Goal: Information Seeking & Learning: Learn about a topic

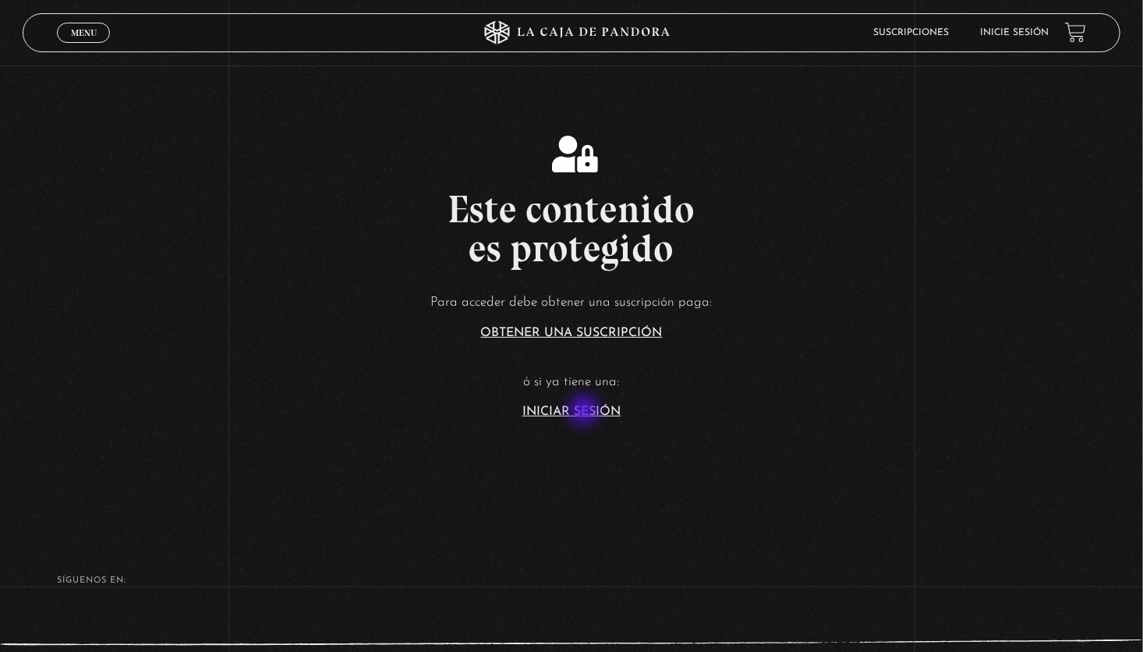
click at [586, 412] on link "Iniciar Sesión" at bounding box center [572, 412] width 98 height 12
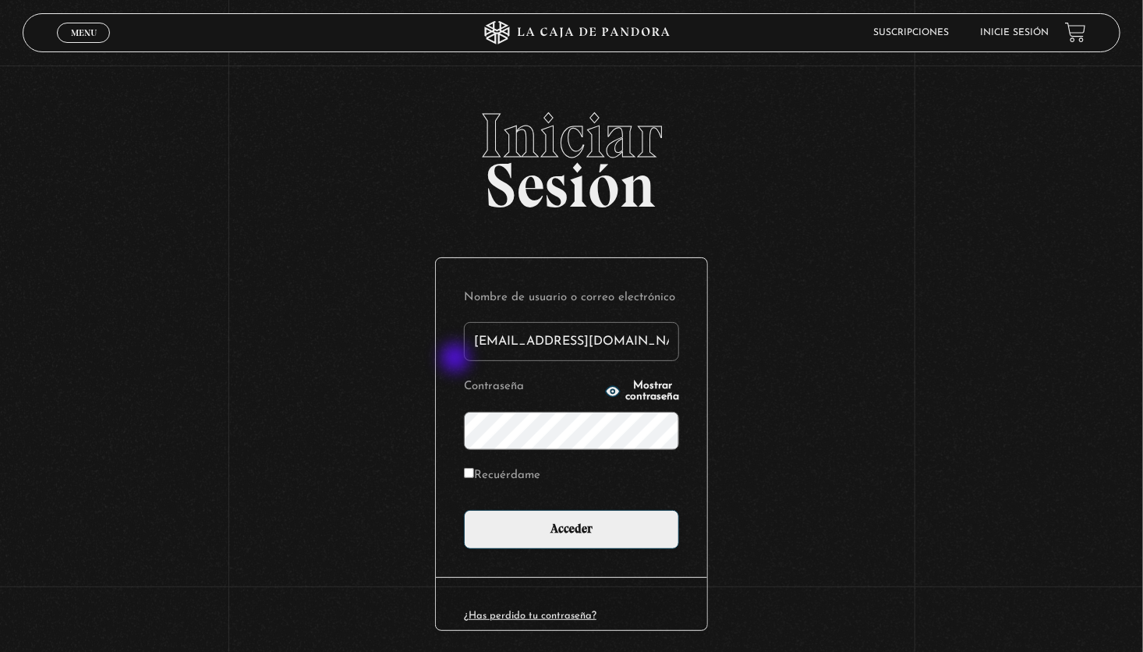
drag, startPoint x: 631, startPoint y: 342, endPoint x: 457, endPoint y: 360, distance: 174.9
click at [457, 360] on div "Nombre de usuario o correo electrónico mery19chacon@gmail.com Contraseña Mostra…" at bounding box center [571, 417] width 271 height 319
type input "Elena89"
click at [392, 435] on div "Iniciar Sesión Nombre de usuario o correo electrónico Elena89 Contraseña Mostra…" at bounding box center [571, 403] width 1143 height 597
click at [867, 421] on div "Iniciar Sesión Nombre de usuario o correo electrónico Elena89 Contraseña Mostra…" at bounding box center [571, 403] width 1143 height 597
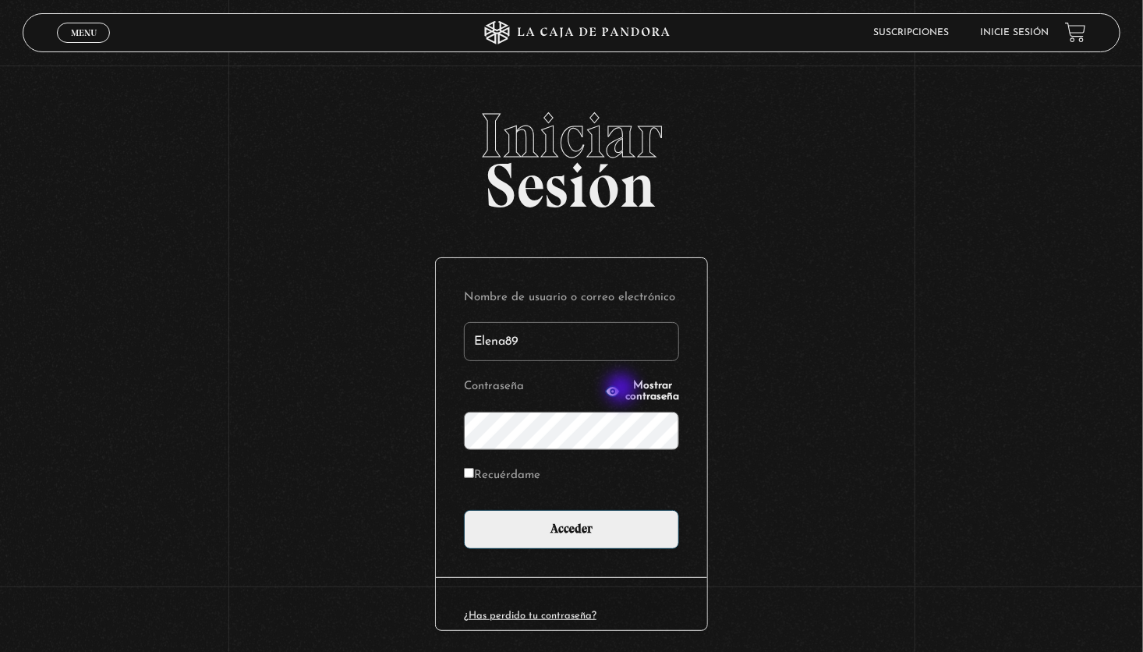
click at [626, 390] on span "Mostrar contraseña" at bounding box center [653, 392] width 54 height 22
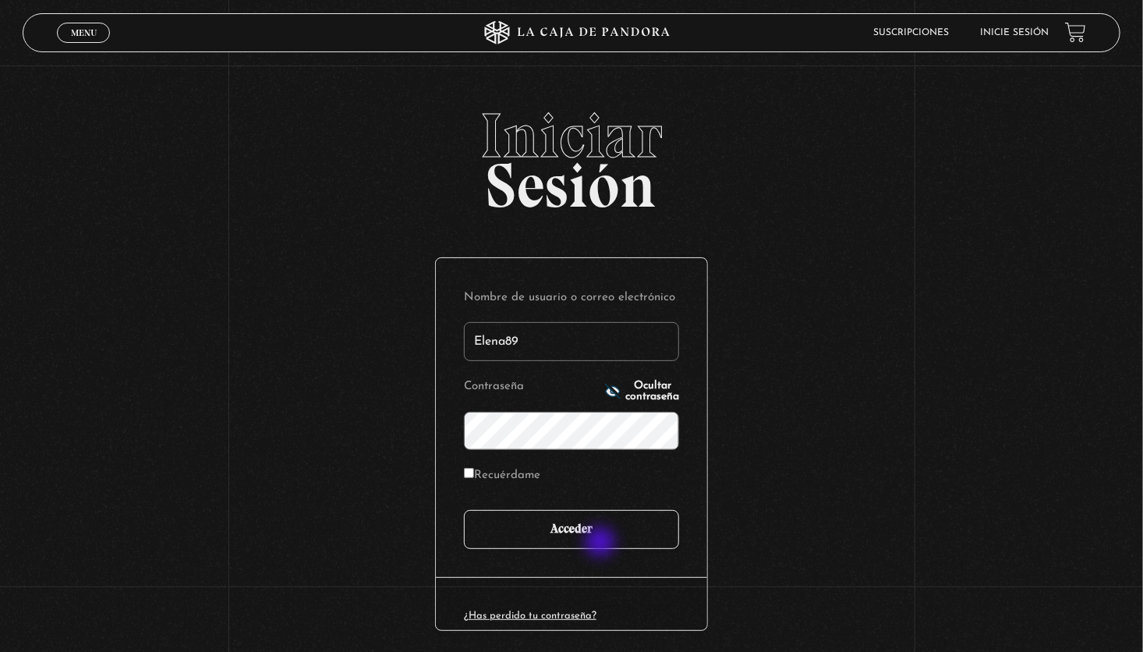
click at [601, 544] on input "Acceder" at bounding box center [571, 529] width 215 height 39
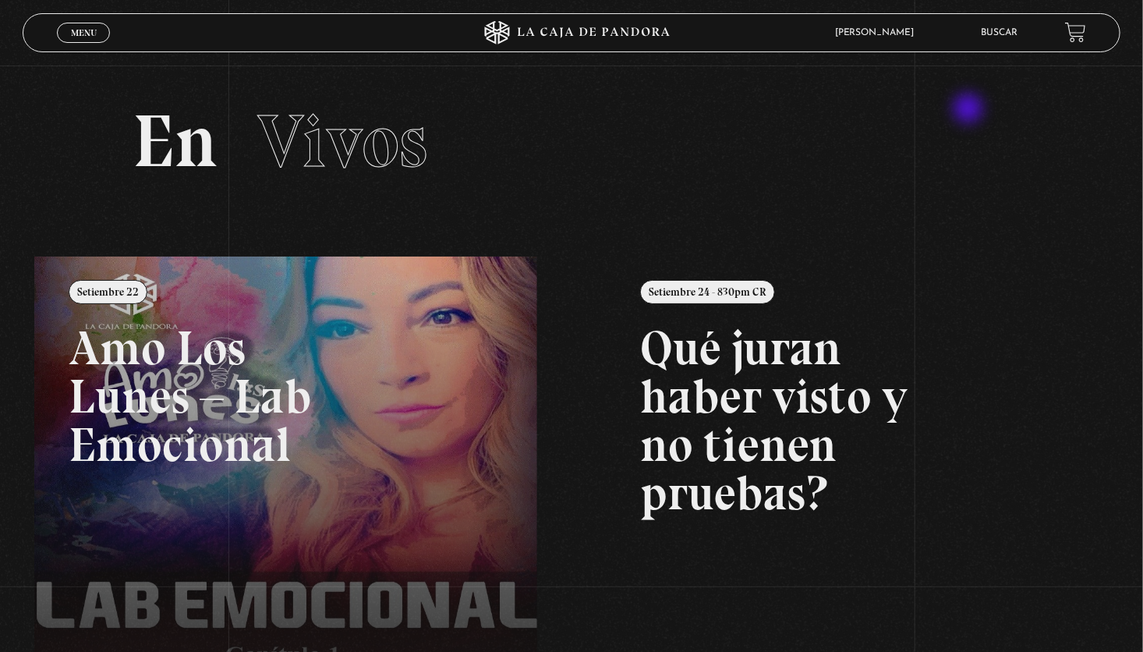
scroll to position [78, 0]
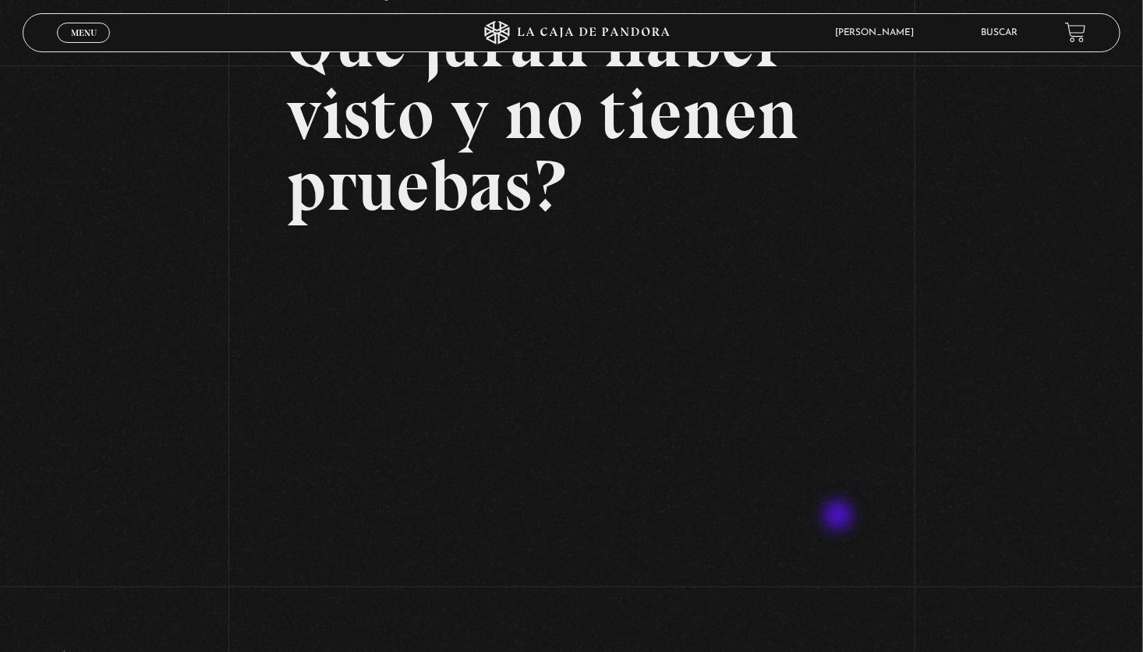
scroll to position [156, 0]
